Goal: Task Accomplishment & Management: Complete application form

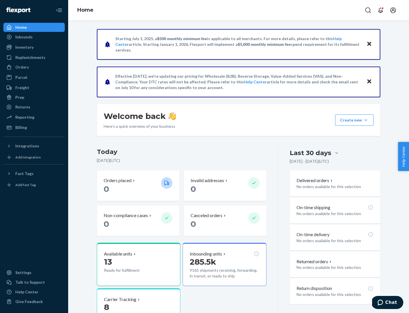
click at [366, 120] on button "Create new Create new inbound Create new order Create new product" at bounding box center [354, 119] width 38 height 11
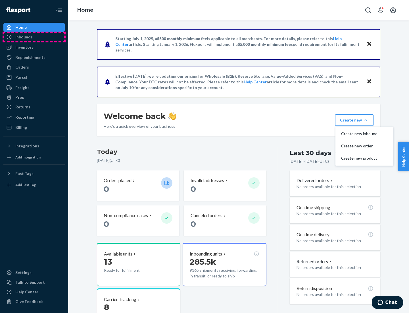
click at [34, 37] on div "Inbounds" at bounding box center [34, 37] width 60 height 8
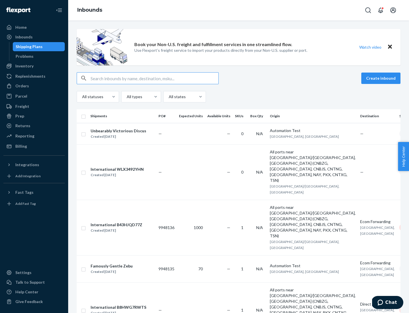
click at [382, 78] on button "Create inbound" at bounding box center [381, 77] width 39 height 11
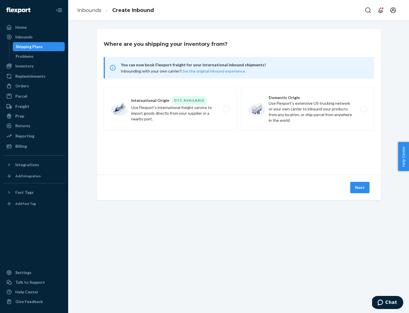
click at [308, 109] on label "Domestic Origin Use Flexport’s extensive US trucking network or your own carrie…" at bounding box center [307, 109] width 133 height 43
click at [364, 109] on input "Domestic Origin Use Flexport’s extensive US trucking network or your own carrie…" at bounding box center [366, 109] width 4 height 4
radio input "true"
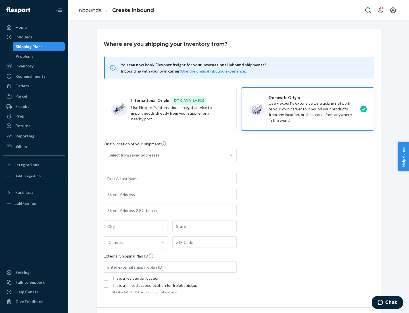
click at [133, 155] on div "Select from saved addresses" at bounding box center [134, 155] width 51 height 6
click at [109, 155] on input "Select from saved addresses" at bounding box center [109, 155] width 1 height 6
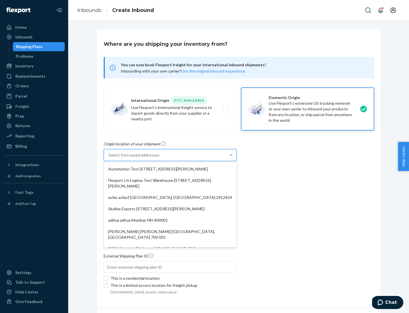
scroll to position [2, 0]
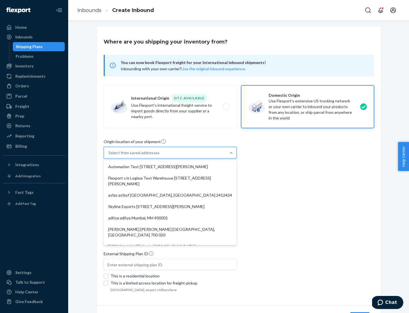
click at [170, 167] on div "Automation Test [STREET_ADDRESS][PERSON_NAME]" at bounding box center [170, 166] width 131 height 11
click at [109, 156] on input "option Automation Test [STREET_ADDRESS][PERSON_NAME]. 9 results available. Use …" at bounding box center [109, 153] width 1 height 6
type input "Automation Test"
type input "9th Floor"
type input "[GEOGRAPHIC_DATA]"
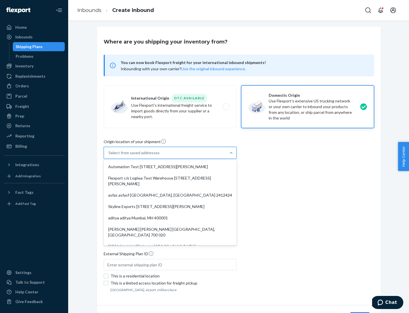
type input "CA"
type input "94104"
type input "[STREET_ADDRESS][PERSON_NAME]"
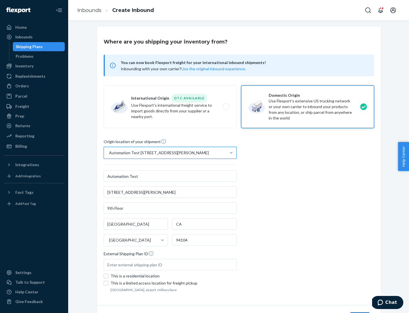
scroll to position [33, 0]
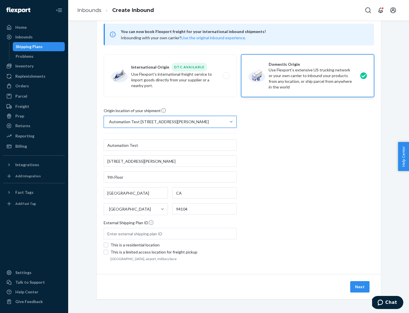
click at [360, 287] on button "Next" at bounding box center [360, 286] width 19 height 11
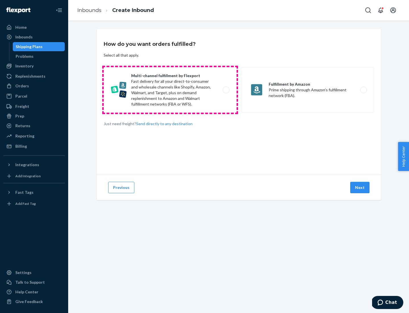
click at [170, 90] on label "Multi-channel fulfillment by Flexport Fast delivery for all your direct-to-cons…" at bounding box center [170, 89] width 133 height 45
click at [226, 90] on input "Multi-channel fulfillment by Flexport Fast delivery for all your direct-to-cons…" at bounding box center [228, 90] width 4 height 4
radio input "true"
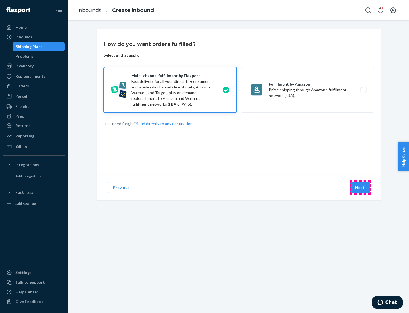
click at [360, 187] on button "Next" at bounding box center [360, 187] width 19 height 11
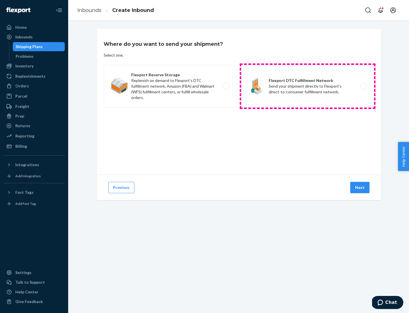
click at [308, 86] on label "Flexport DTC Fulfillment Network Send your shipment directly to Flexport's dire…" at bounding box center [307, 86] width 133 height 43
click at [364, 86] on input "Flexport DTC Fulfillment Network Send your shipment directly to Flexport's dire…" at bounding box center [366, 86] width 4 height 4
radio input "true"
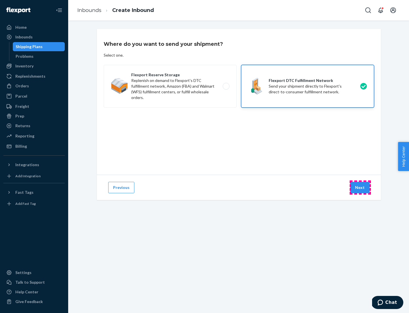
click at [360, 187] on button "Next" at bounding box center [360, 187] width 19 height 11
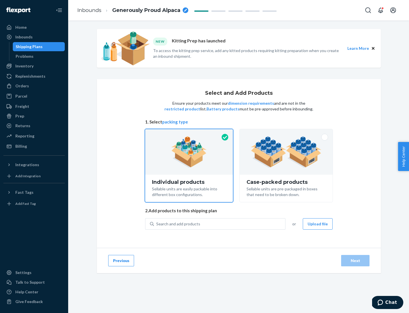
click at [287, 152] on img at bounding box center [286, 151] width 71 height 31
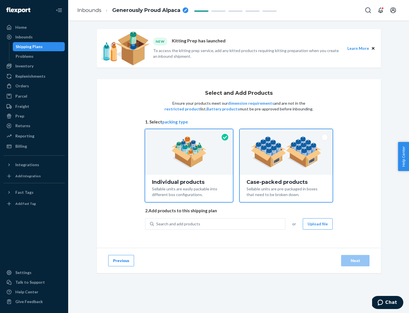
click at [287, 133] on input "Case-packed products Sellable units are pre-packaged in boxes that need to be b…" at bounding box center [287, 131] width 4 height 4
radio input "true"
radio input "false"
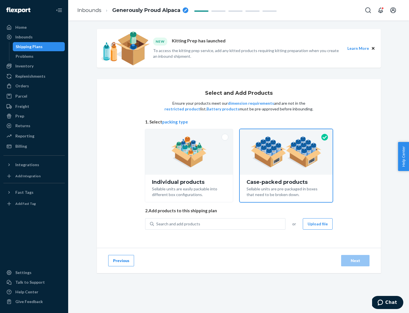
click at [220, 223] on div "Search and add products" at bounding box center [219, 224] width 131 height 10
click at [157, 223] on input "Search and add products" at bounding box center [156, 224] width 1 height 6
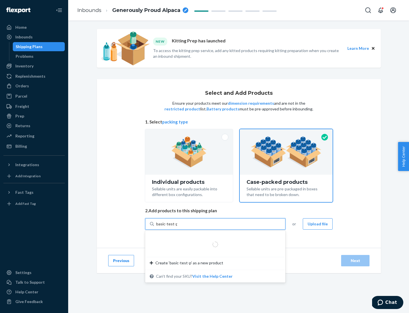
type input "basic-test-product-1"
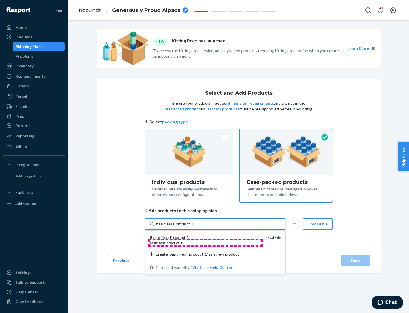
click at [206, 242] on div "basic - test - product - 1" at bounding box center [205, 242] width 111 height 5
click at [193, 227] on input "basic-test-product-1" at bounding box center [174, 224] width 36 height 6
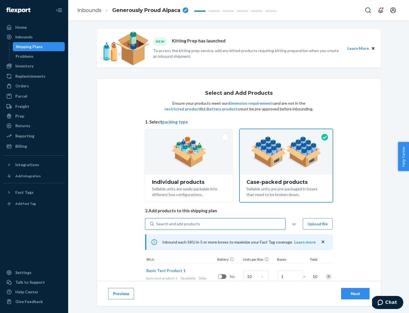
scroll to position [20, 0]
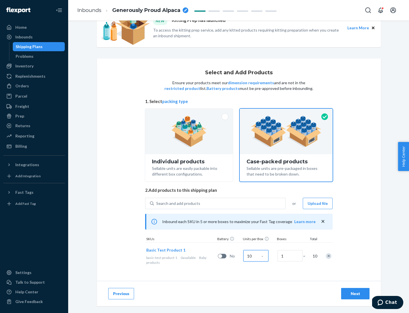
type input "10"
type input "7"
click at [356, 293] on div "Next" at bounding box center [355, 294] width 19 height 6
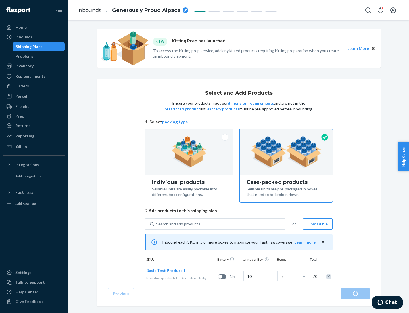
radio input "true"
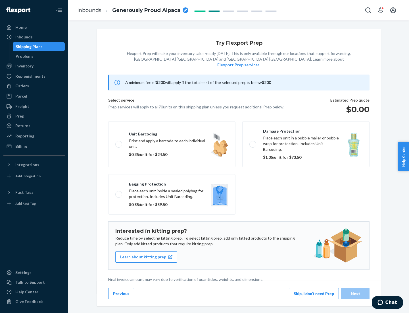
scroll to position [1, 0]
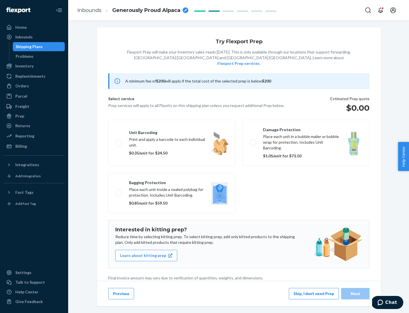
click at [172, 181] on label "Bagging protection Place each unit inside a sealed polybag for protection. Incl…" at bounding box center [171, 193] width 127 height 40
click at [119, 191] on input "Bagging protection Place each unit inside a sealed polybag for protection. Incl…" at bounding box center [117, 193] width 4 height 4
checkbox input "true"
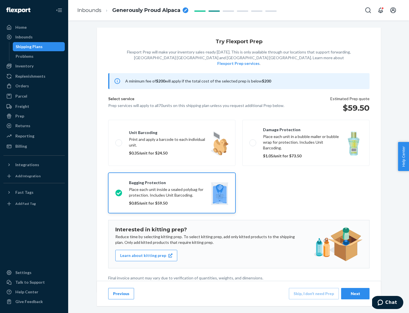
click at [356, 293] on div "Next" at bounding box center [355, 294] width 19 height 6
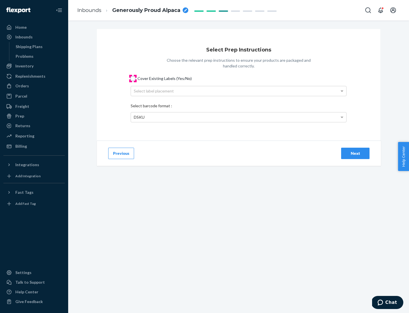
click at [133, 78] on input "Cover Existing Labels (Yes/No)" at bounding box center [133, 78] width 5 height 5
checkbox input "true"
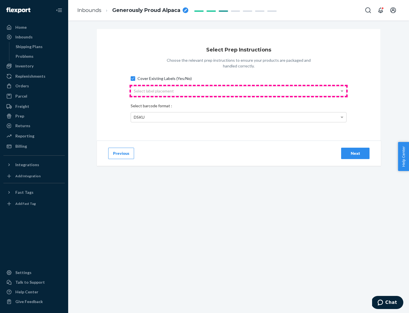
click at [239, 91] on div "Select label placement" at bounding box center [238, 91] width 215 height 10
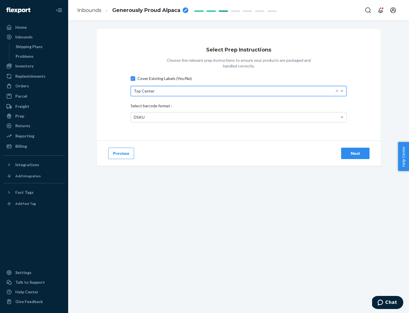
click at [239, 117] on div "DSKU" at bounding box center [238, 117] width 215 height 10
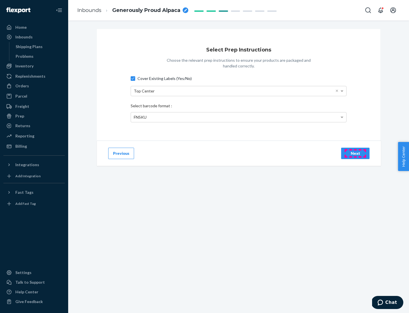
click at [356, 153] on div "Next" at bounding box center [355, 153] width 19 height 6
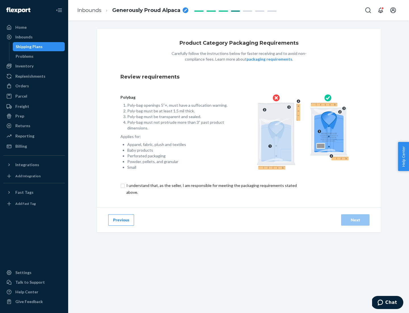
click at [211, 188] on input "checkbox" at bounding box center [215, 189] width 189 height 14
checkbox input "true"
click at [356, 219] on div "Next" at bounding box center [355, 220] width 19 height 6
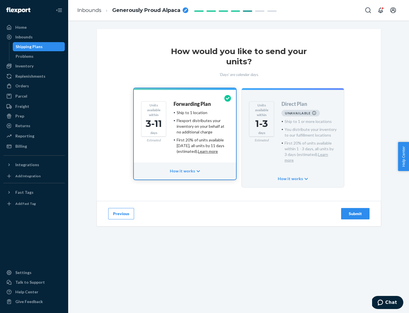
click at [193, 104] on h4 "Forwarding Plan" at bounding box center [192, 104] width 37 height 6
click at [356, 211] on div "Submit" at bounding box center [355, 214] width 19 height 6
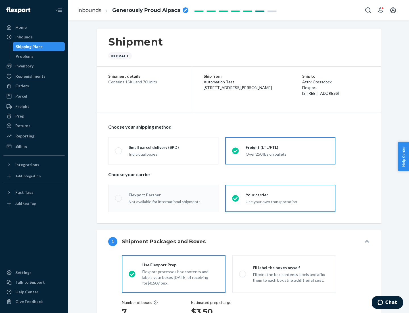
radio input "true"
radio input "false"
radio input "true"
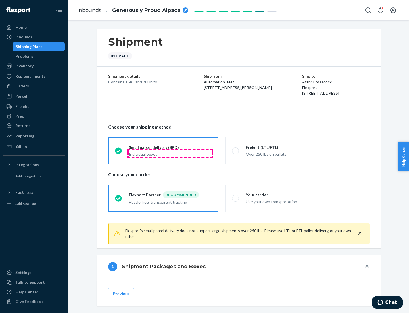
click at [170, 153] on div "Individual boxes" at bounding box center [170, 154] width 83 height 6
click at [119, 152] on input "Small parcel delivery (SPD) Individual boxes" at bounding box center [117, 151] width 4 height 4
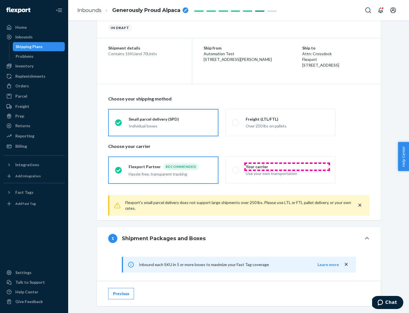
click at [287, 166] on div "Your carrier" at bounding box center [287, 167] width 83 height 6
click at [236, 168] on input "Your carrier Use your own transportation" at bounding box center [234, 170] width 4 height 4
radio input "true"
radio input "false"
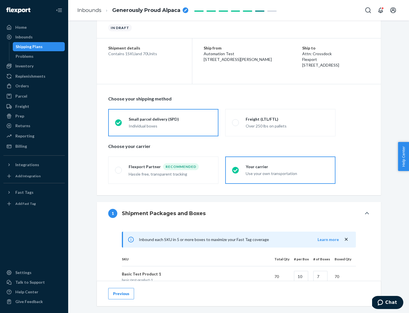
scroll to position [138, 0]
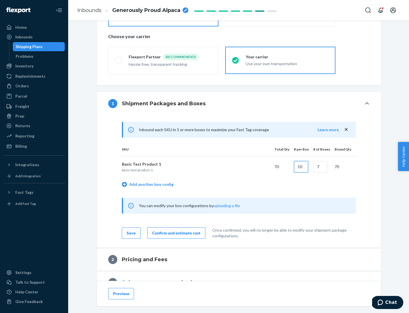
type input "10"
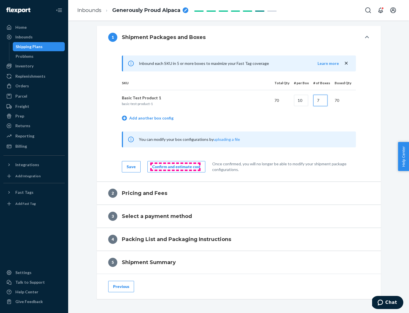
type input "7"
click at [175, 166] on div "Confirm and estimate cost" at bounding box center [176, 167] width 48 height 6
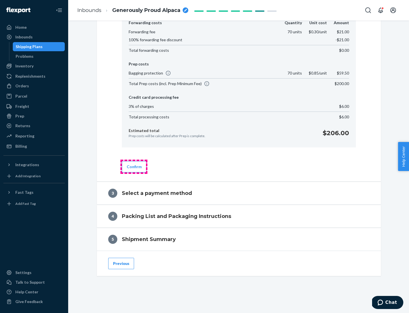
click at [134, 166] on button "Confirm" at bounding box center [134, 166] width 25 height 11
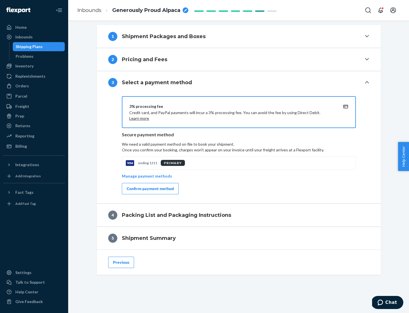
click at [150, 188] on div "Confirm payment method" at bounding box center [150, 189] width 47 height 6
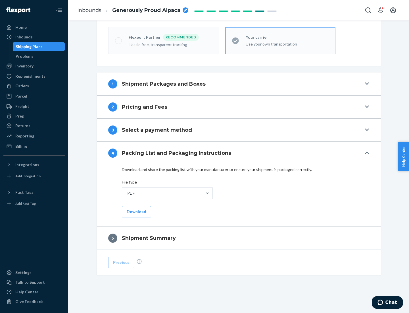
click at [136, 211] on button "Download" at bounding box center [136, 211] width 29 height 11
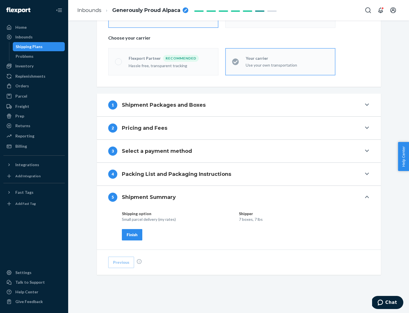
scroll to position [136, 0]
